Goal: Task Accomplishment & Management: Manage account settings

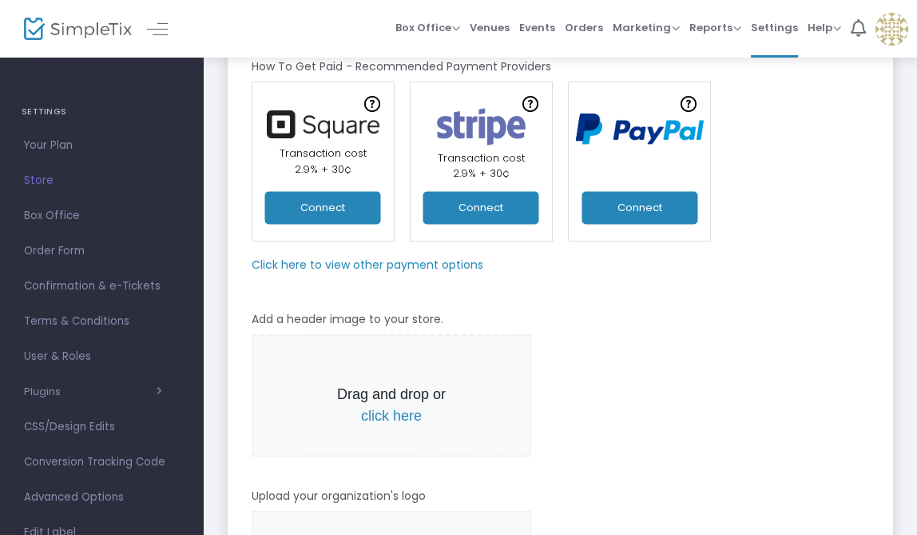
scroll to position [161, 0]
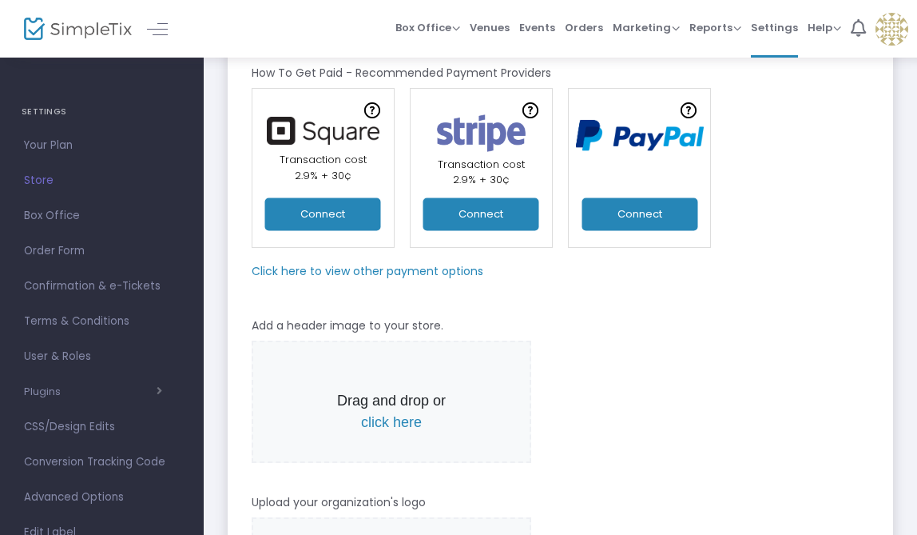
click at [626, 210] on button "Connect" at bounding box center [640, 213] width 116 height 33
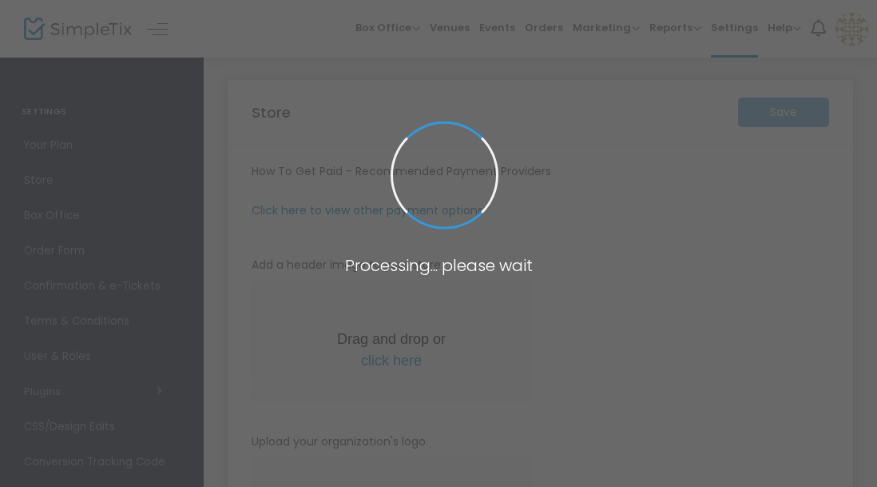
type input "[URL]"
radio input "true"
radio input "false"
radio input "true"
type input "laumei counseling"
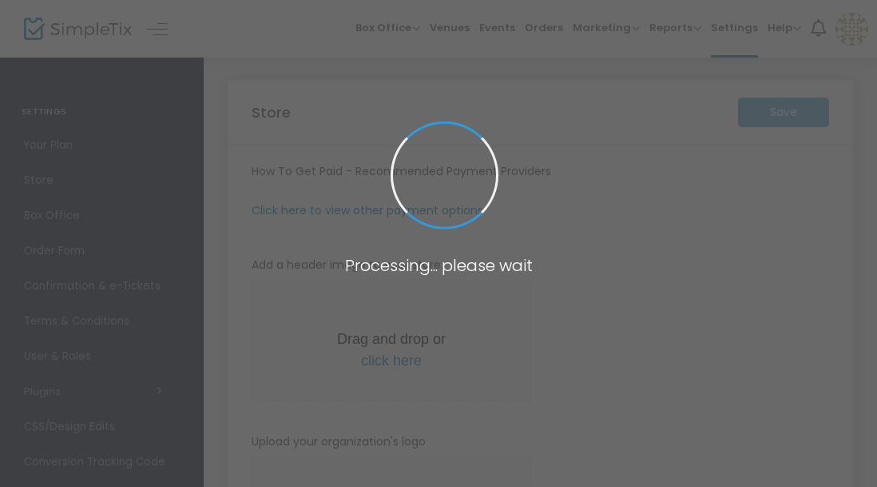
type input "5039262974"
type input "(UTC-08:00) Pacific Time ([GEOGRAPHIC_DATA] & [GEOGRAPHIC_DATA])"
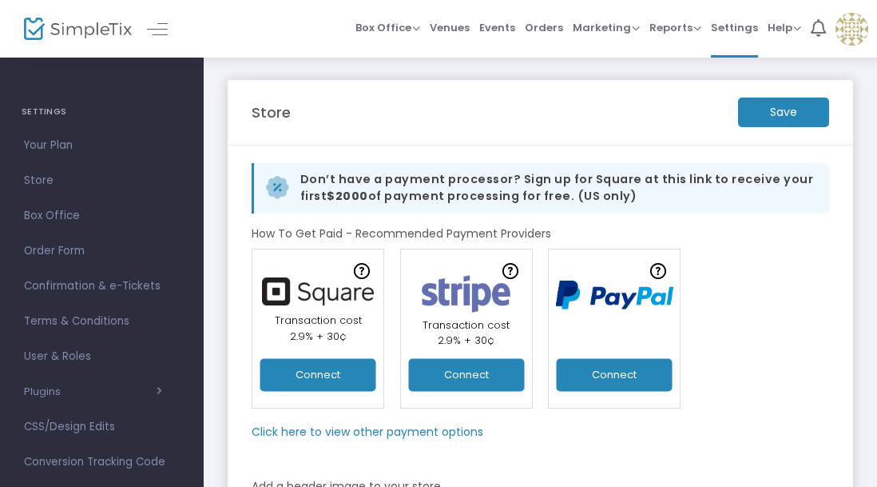
click at [843, 32] on img at bounding box center [852, 29] width 33 height 33
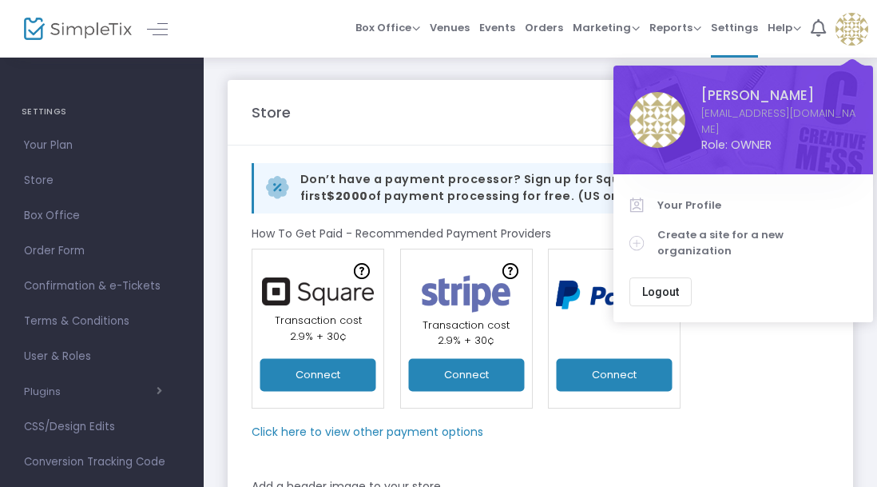
click at [784, 393] on div "Online Orders Transaction cost 2% + 0.79¢ Create a new payment account In-Perso…" at bounding box center [541, 329] width 594 height 160
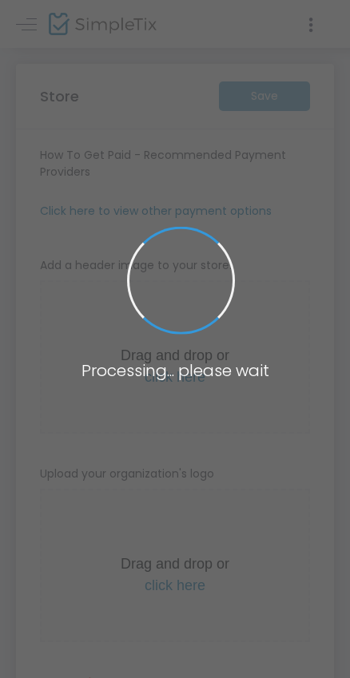
type input "[URL]"
radio input "true"
radio input "false"
radio input "true"
type input "laumei counseling"
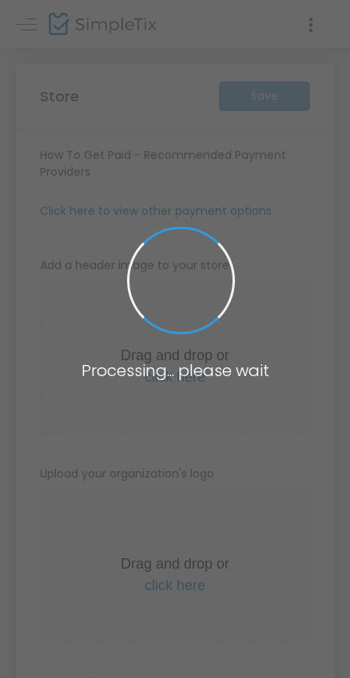
type input "5039262974"
type input "(UTC-08:00) Pacific Time ([GEOGRAPHIC_DATA] & [GEOGRAPHIC_DATA])"
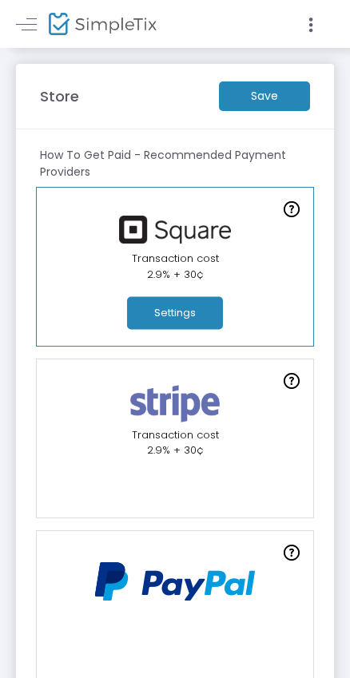
click at [253, 93] on m-button "Save" at bounding box center [264, 97] width 91 height 30
click at [253, 94] on m-button "Save" at bounding box center [264, 97] width 91 height 30
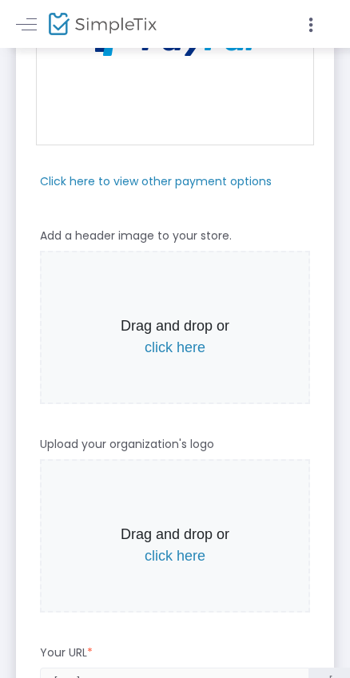
scroll to position [589, 0]
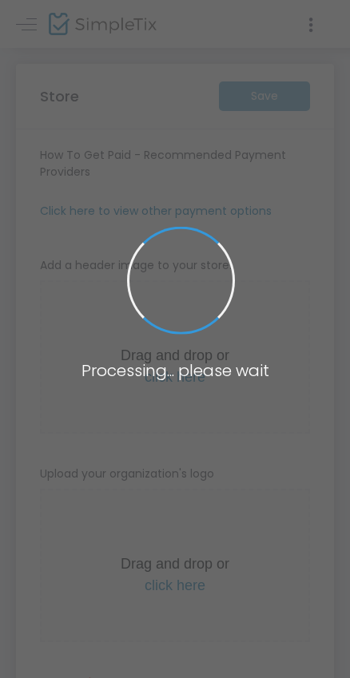
type input "[URL]"
radio input "true"
radio input "false"
radio input "true"
type input "laumei counseling"
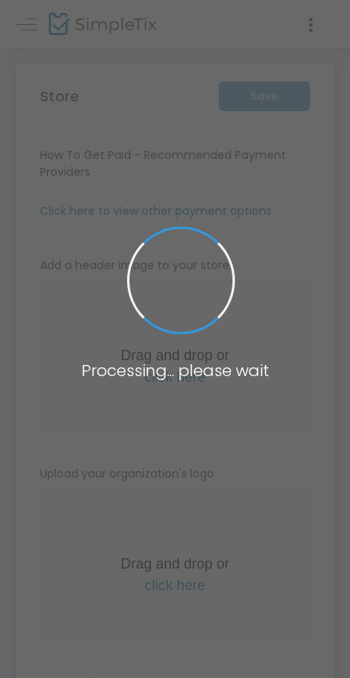
type input "5039262974"
type input "(UTC-08:00) Pacific Time ([GEOGRAPHIC_DATA] & [GEOGRAPHIC_DATA])"
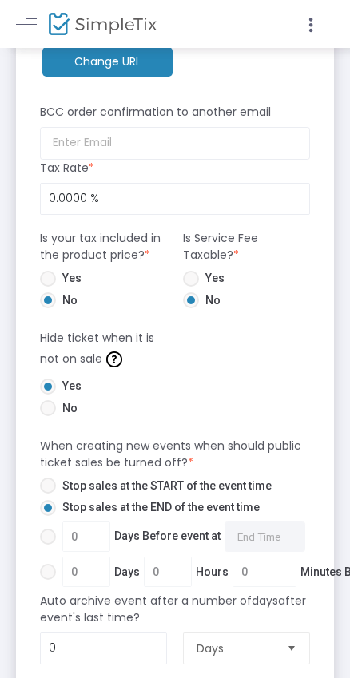
scroll to position [1203, 0]
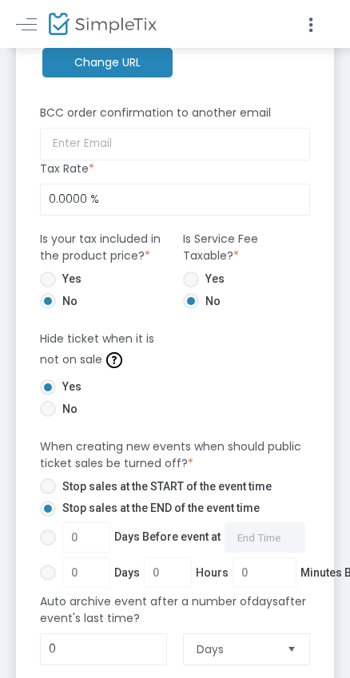
click at [46, 479] on span at bounding box center [48, 487] width 16 height 16
click at [47, 495] on input "Stop sales at the START of the event time" at bounding box center [47, 495] width 1 height 1
radio input "true"
click at [50, 531] on span at bounding box center [48, 538] width 16 height 16
click at [48, 546] on input "0 Days Before event at Required." at bounding box center [47, 546] width 1 height 1
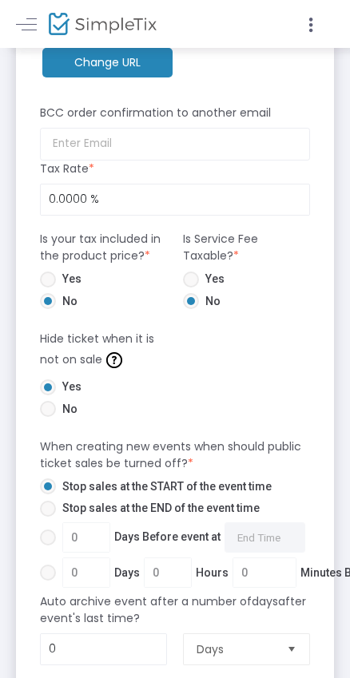
radio input "true"
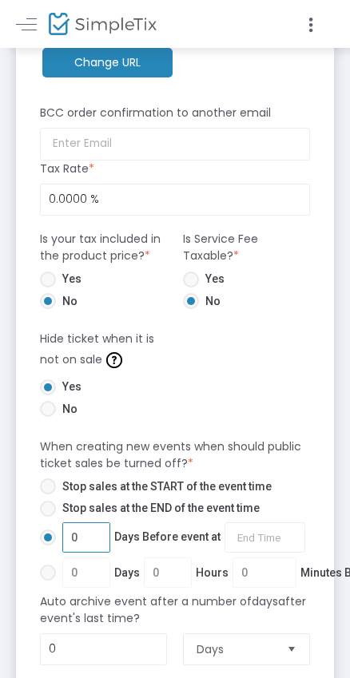
click at [87, 536] on input "0" at bounding box center [86, 538] width 46 height 30
type input "1"
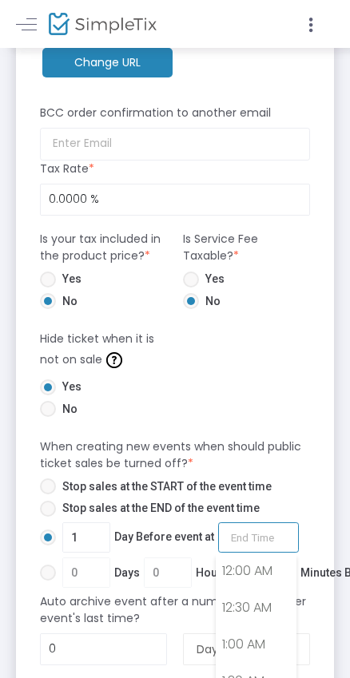
click at [263, 540] on input "1 Day Before event at Required." at bounding box center [258, 538] width 81 height 30
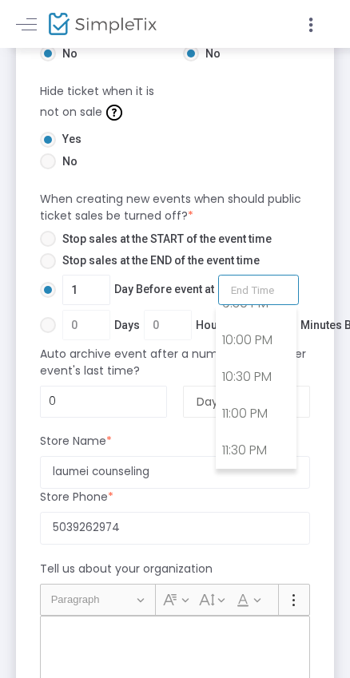
scroll to position [1473, 0]
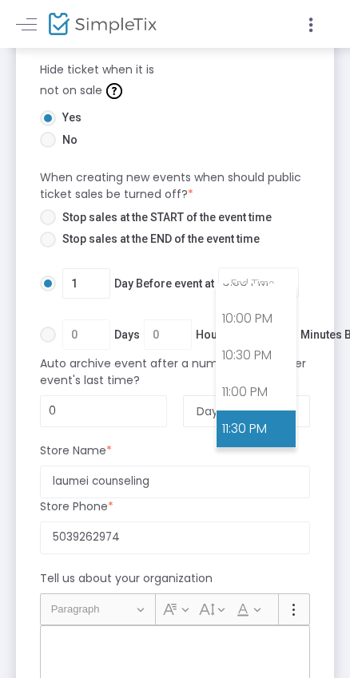
click at [244, 437] on link "11:30 PM" at bounding box center [256, 429] width 79 height 37
type input "11:30 PM"
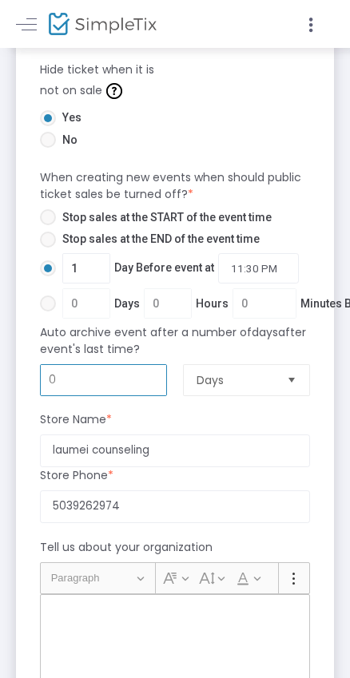
click at [130, 384] on input "0" at bounding box center [103, 380] width 125 height 30
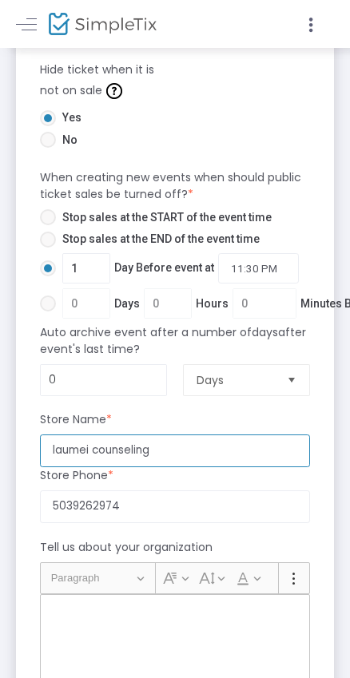
click at [50, 449] on input "laumei counseling" at bounding box center [175, 451] width 270 height 33
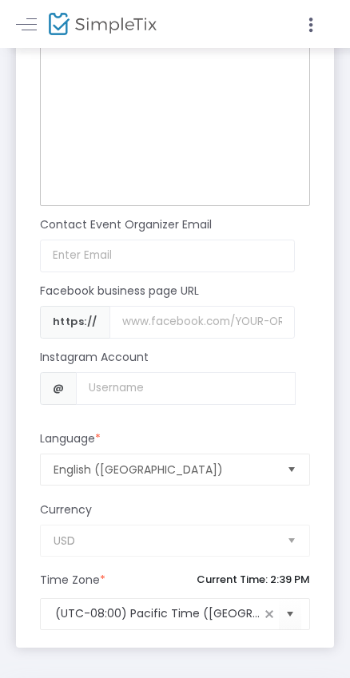
scroll to position [2089, 0]
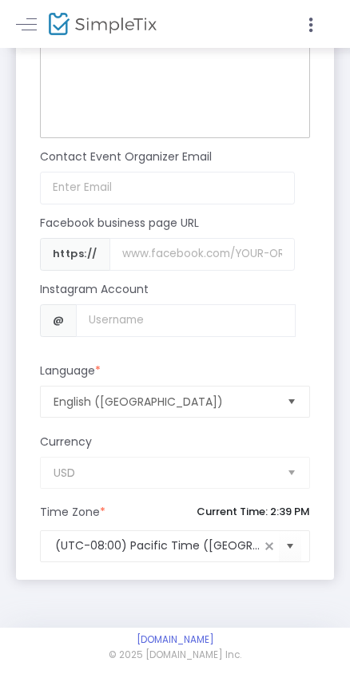
type input "Laumei Counseling"
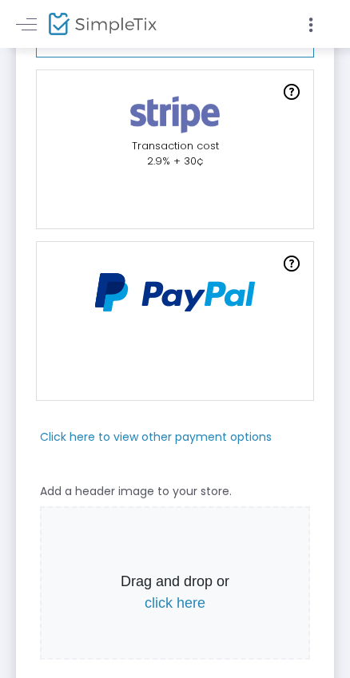
scroll to position [0, 0]
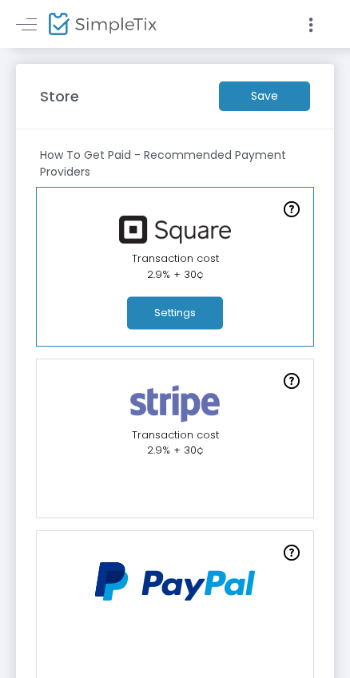
click at [258, 103] on m-button "Save" at bounding box center [264, 97] width 91 height 30
